Goal: Information Seeking & Learning: Learn about a topic

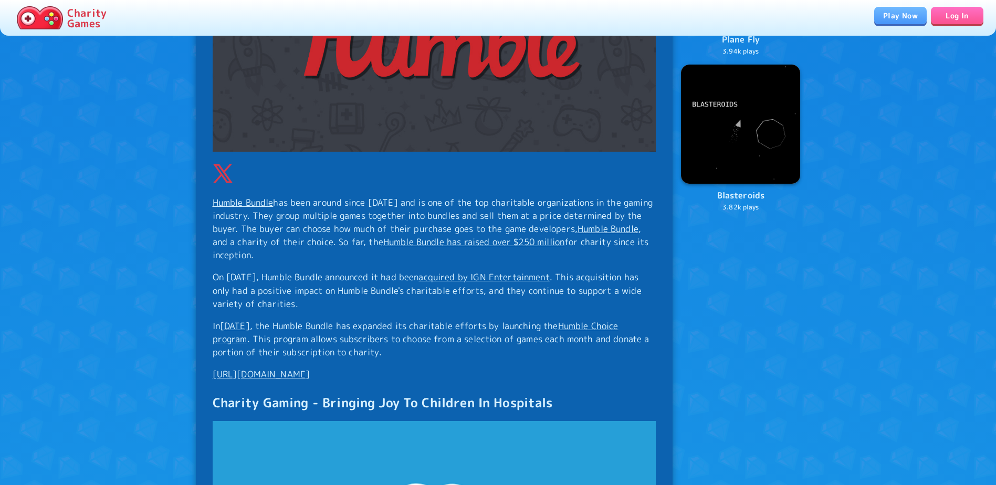
scroll to position [1470, 0]
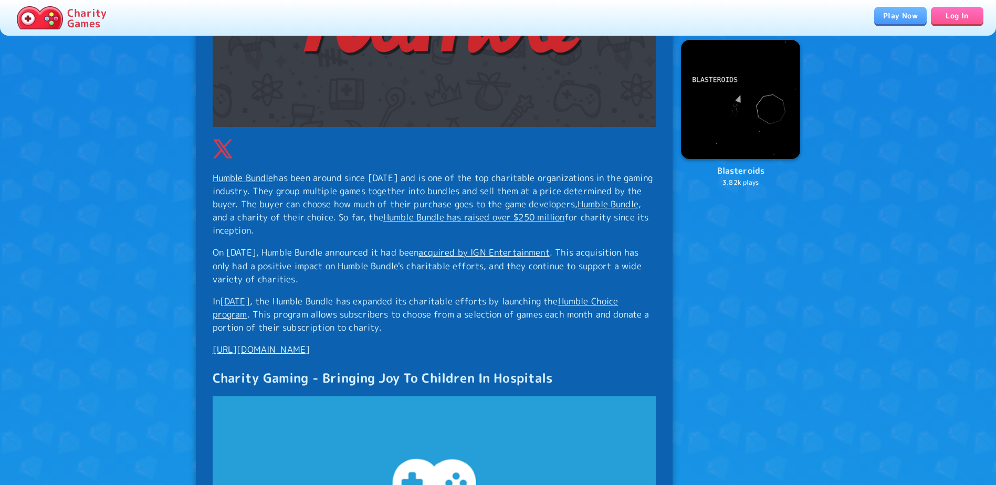
drag, startPoint x: 213, startPoint y: 165, endPoint x: 394, endPoint y: 342, distance: 252.8
copy div "Humble Bundle has been around since [DATE] and is one of the top charitable org…"
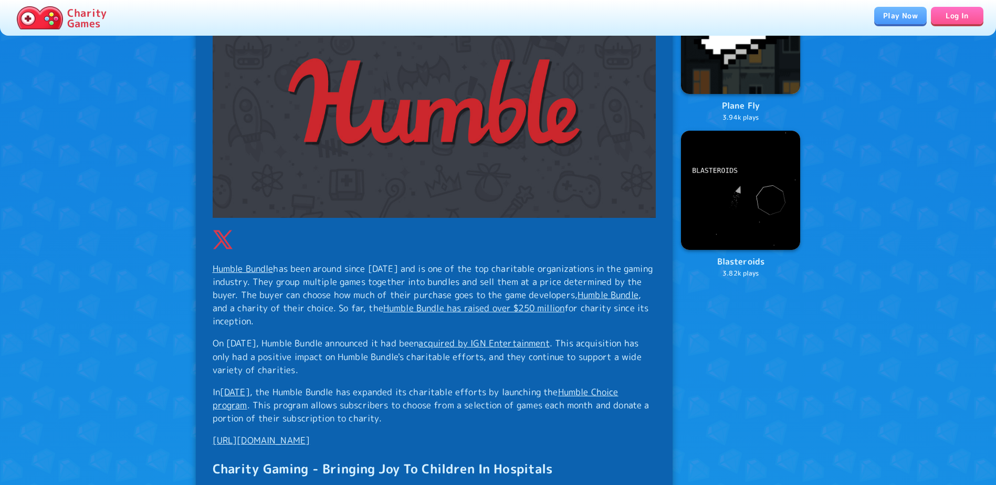
scroll to position [1365, 0]
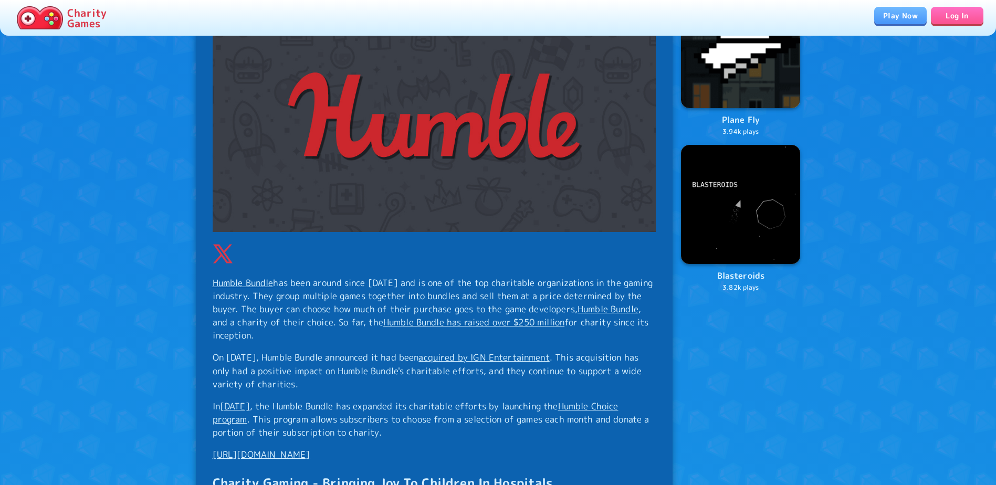
copy div "Humble Bundle has been around since [DATE] and is one of the top charitable org…"
